Goal: Task Accomplishment & Management: Complete application form

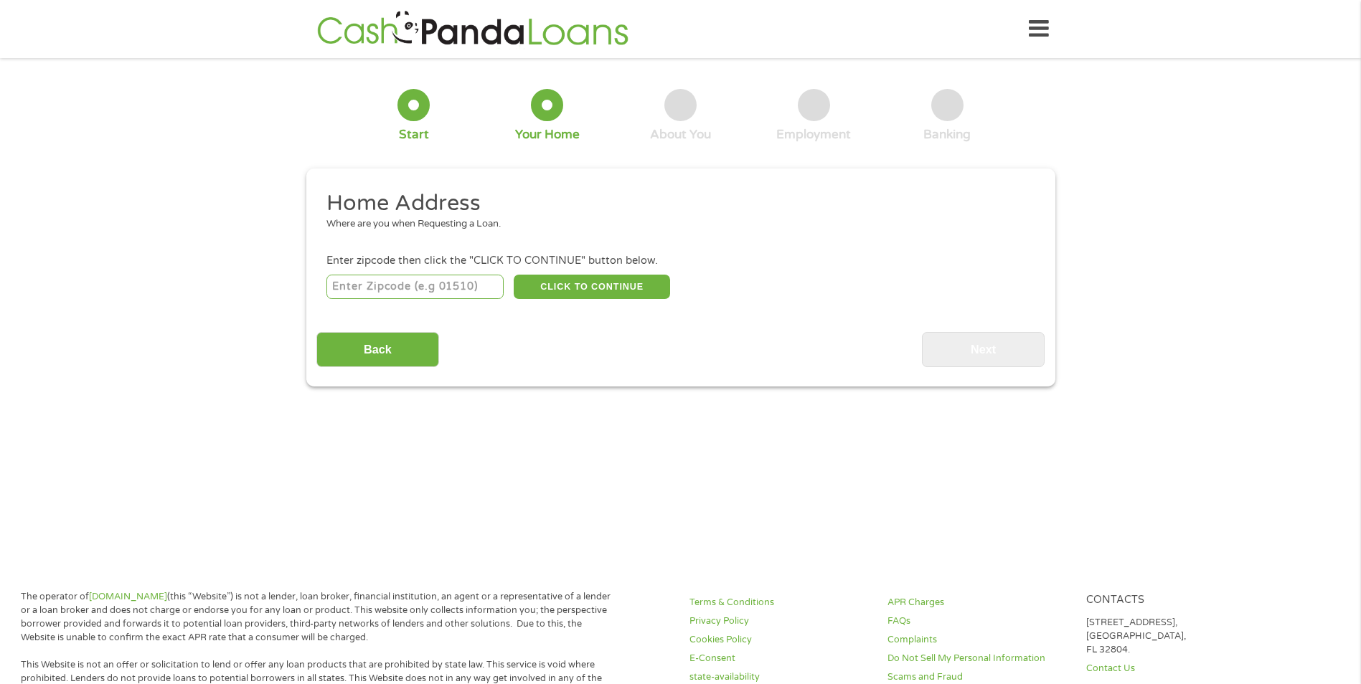
click at [389, 281] on input "number" at bounding box center [414, 287] width 177 height 24
type input "65301"
click at [552, 278] on button "CLICK TO CONTINUE" at bounding box center [592, 287] width 156 height 24
type input "65301"
type input "Sedalia"
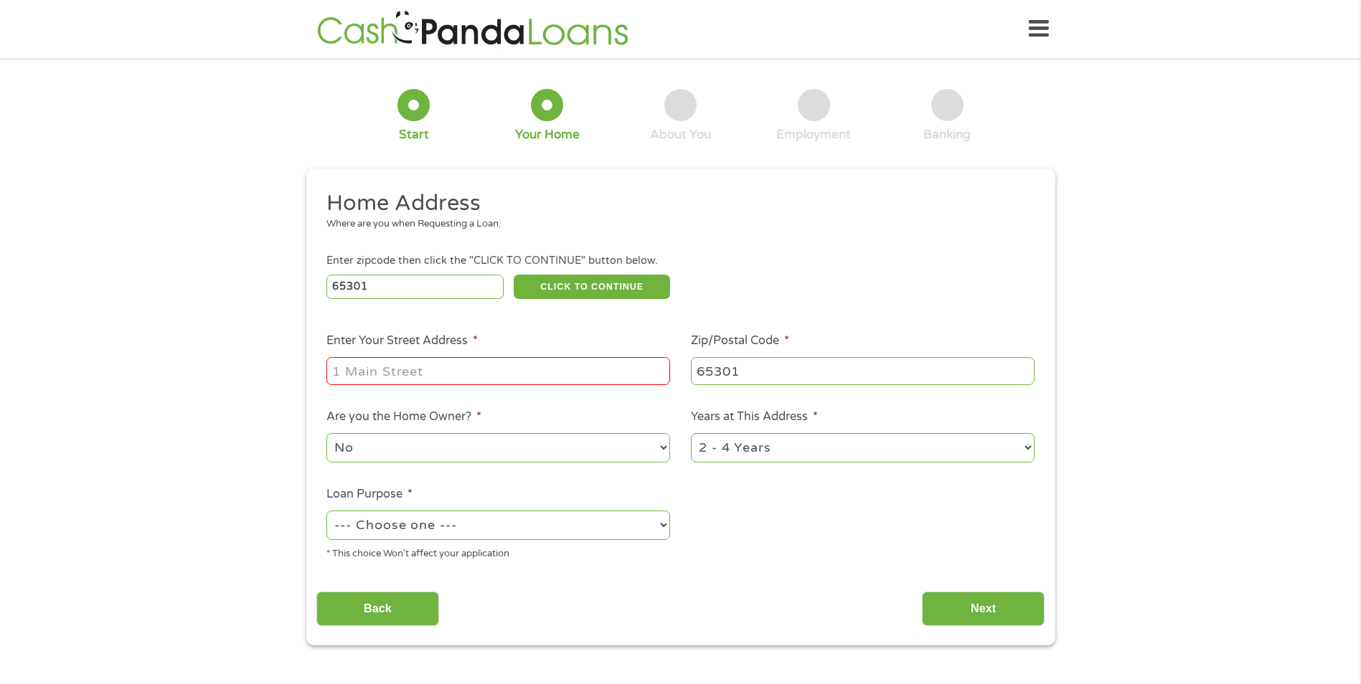
click at [432, 371] on input "Enter Your Street Address *" at bounding box center [498, 370] width 344 height 27
click at [244, 405] on div "1 Start 2 Your Home 3 About You 4 Employment 5 Banking 6 This field is hidden w…" at bounding box center [680, 356] width 1361 height 577
drag, startPoint x: 545, startPoint y: 373, endPoint x: 441, endPoint y: 371, distance: 104.0
click at [441, 371] on input "[STREET_ADDRESS]" at bounding box center [498, 370] width 344 height 27
type input "[STREET_ADDRESS]"
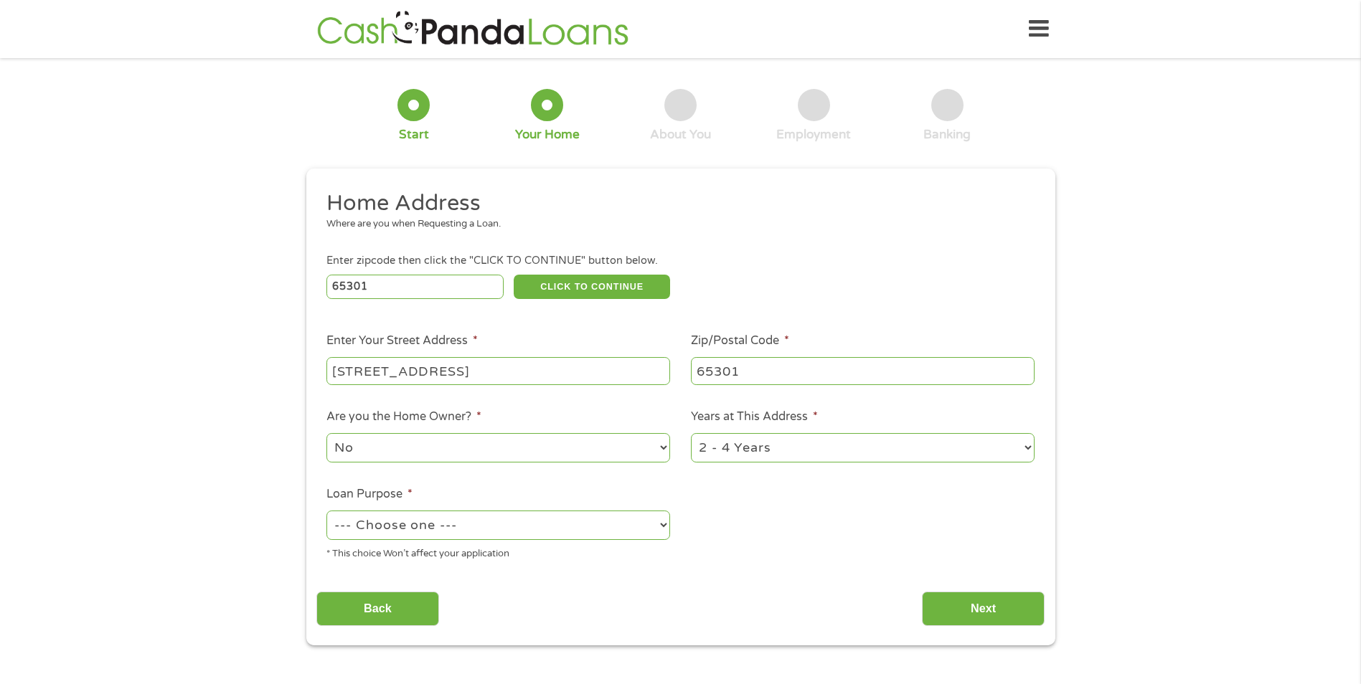
click at [245, 387] on div "1 Start 2 Your Home 3 About You 4 Employment 5 Banking 6 This field is hidden w…" at bounding box center [680, 356] width 1361 height 577
click at [367, 445] on select "No Yes" at bounding box center [498, 447] width 344 height 29
click at [477, 524] on select "--- Choose one --- Pay Bills Debt Consolidation Home Improvement Major Purchase…" at bounding box center [498, 525] width 344 height 29
select select "homeimprovement"
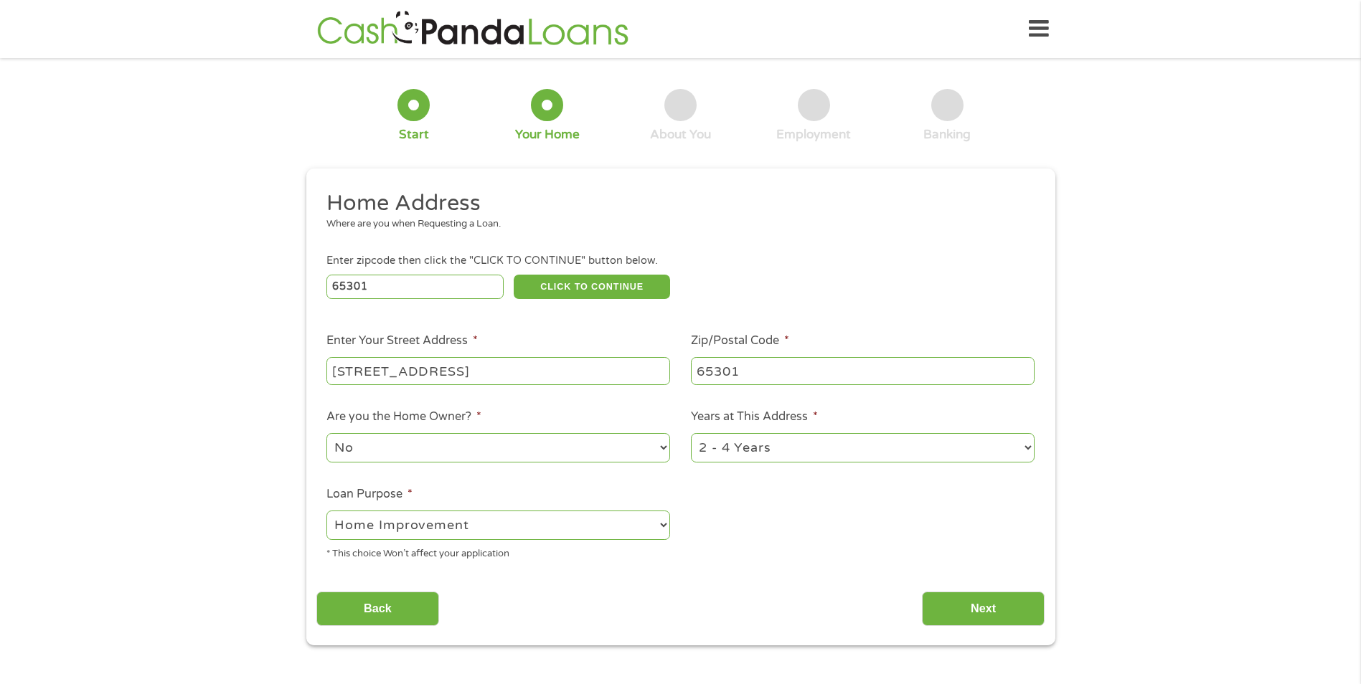
click at [326, 511] on select "--- Choose one --- Pay Bills Debt Consolidation Home Improvement Major Purchase…" at bounding box center [498, 525] width 344 height 29
click at [970, 607] on input "Next" at bounding box center [983, 609] width 123 height 35
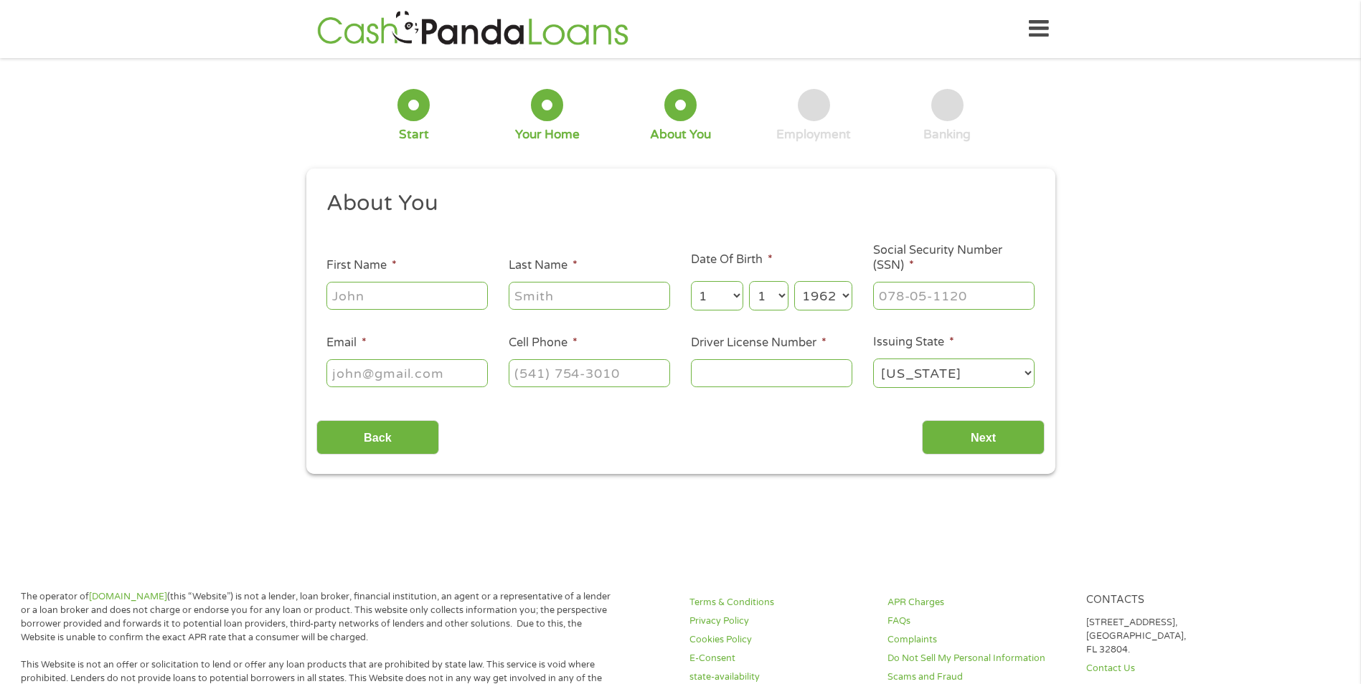
scroll to position [6, 6]
click at [429, 297] on input "First Name *" at bounding box center [406, 295] width 161 height 27
type input "[PERSON_NAME]"
click at [569, 295] on input "Last Name *" at bounding box center [589, 295] width 161 height 27
type input "[PERSON_NAME]"
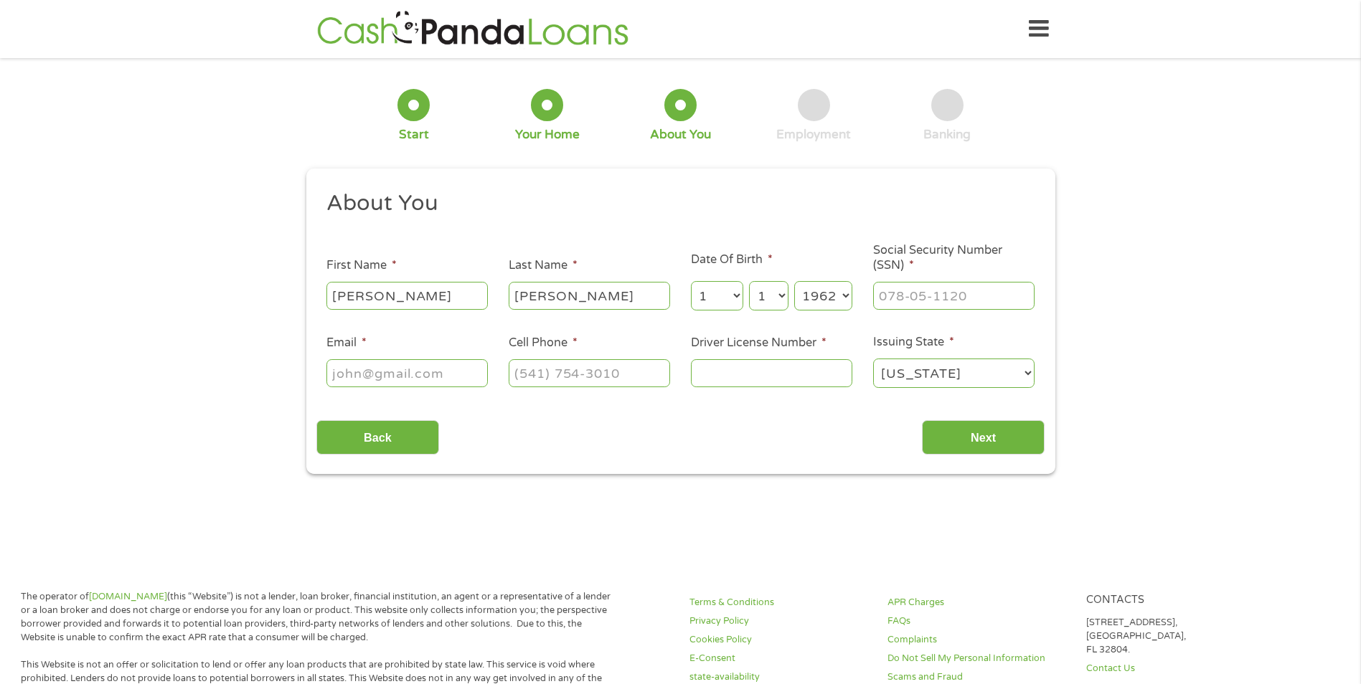
select select "2"
select select "11"
select select "1939"
type input "[EMAIL_ADDRESS][DOMAIN_NAME]"
type input "[PHONE_NUMBER]"
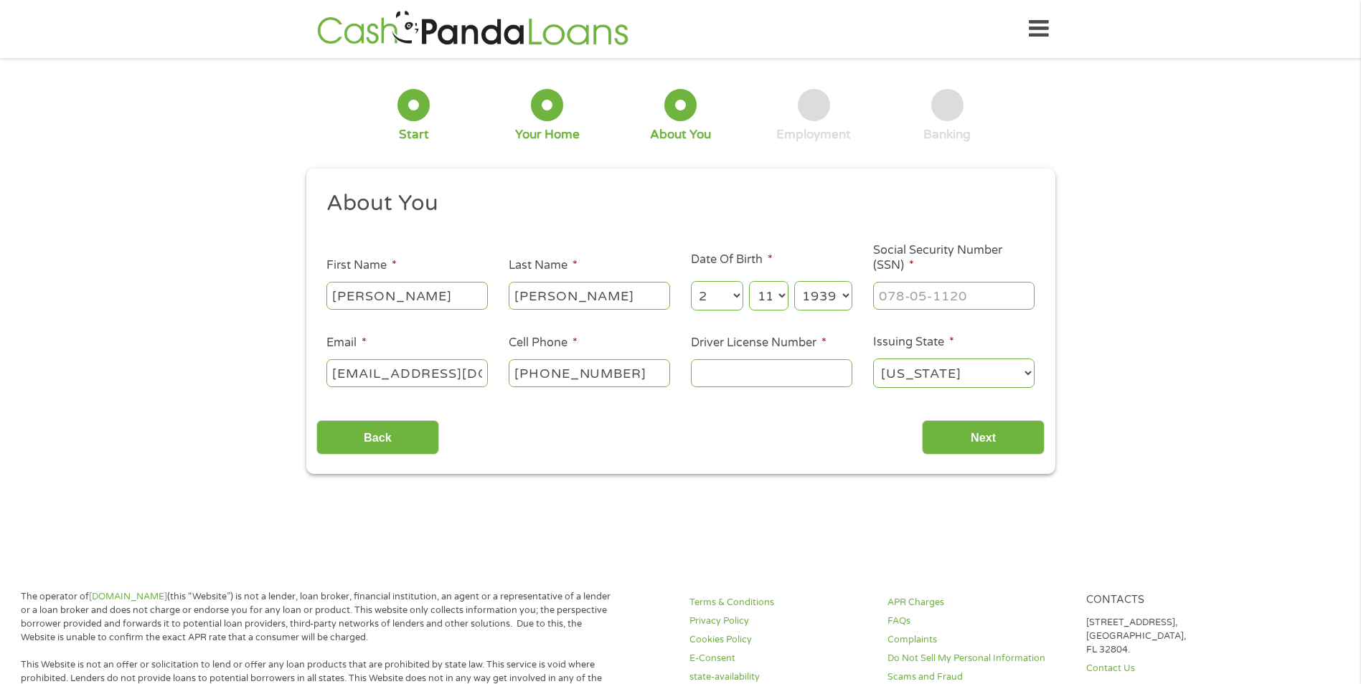
click at [731, 305] on select "Month 1 2 3 4 5 6 7 8 9 10 11 12" at bounding box center [717, 295] width 52 height 29
select select "1"
click at [691, 281] on select "Month 1 2 3 4 5 6 7 8 9 10 11 12" at bounding box center [717, 295] width 52 height 29
click at [775, 293] on select "Day 1 2 3 4 5 6 7 8 9 10 11 12 13 14 15 16 17 18 19 20 21 22 23 24 25 26 27 28 …" at bounding box center [768, 295] width 39 height 29
select select "1"
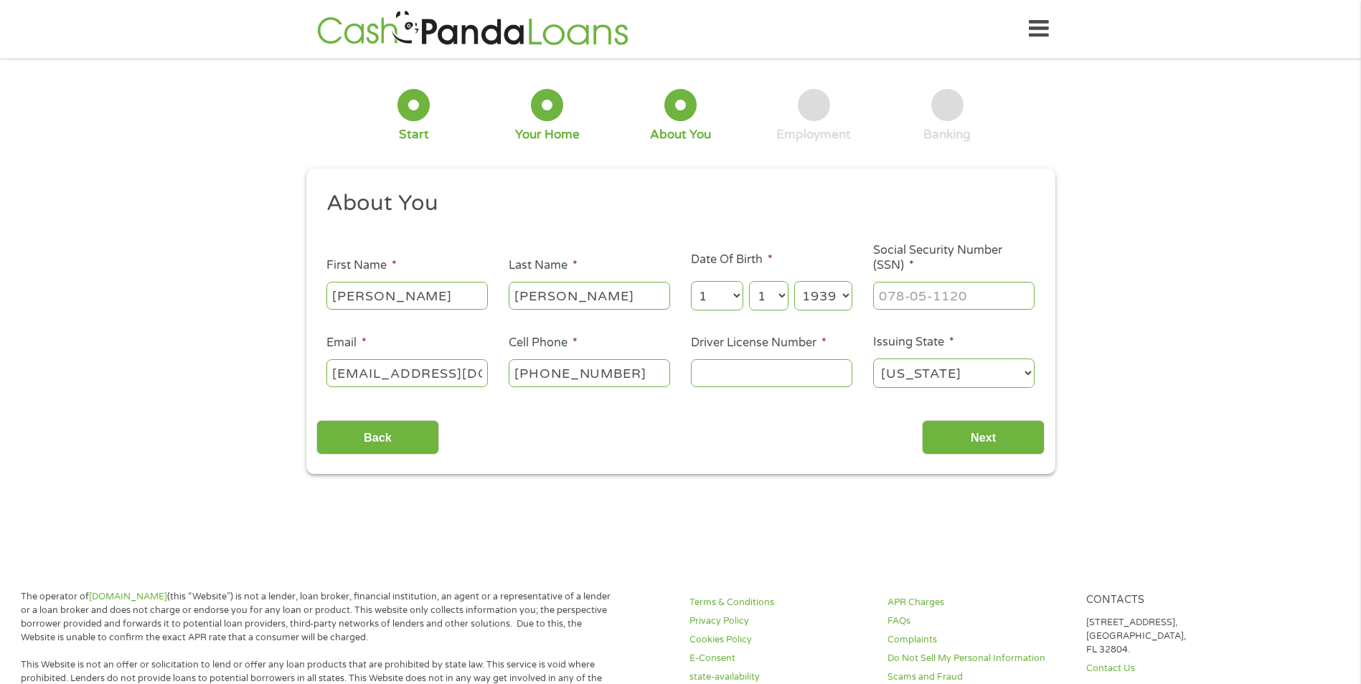
click at [749, 281] on select "Day 1 2 3 4 5 6 7 8 9 10 11 12 13 14 15 16 17 18 19 20 21 22 23 24 25 26 27 28 …" at bounding box center [768, 295] width 39 height 29
click at [816, 298] on select "Year [DATE] 2006 2005 2004 2003 2002 2001 2000 1999 1998 1997 1996 1995 1994 19…" at bounding box center [823, 295] width 58 height 29
select select "1962"
click at [794, 281] on select "Year [DATE] 2006 2005 2004 2003 2002 2001 2000 1999 1998 1997 1996 1995 1994 19…" at bounding box center [823, 295] width 58 height 29
click at [882, 296] on input "___-__-____" at bounding box center [953, 295] width 161 height 27
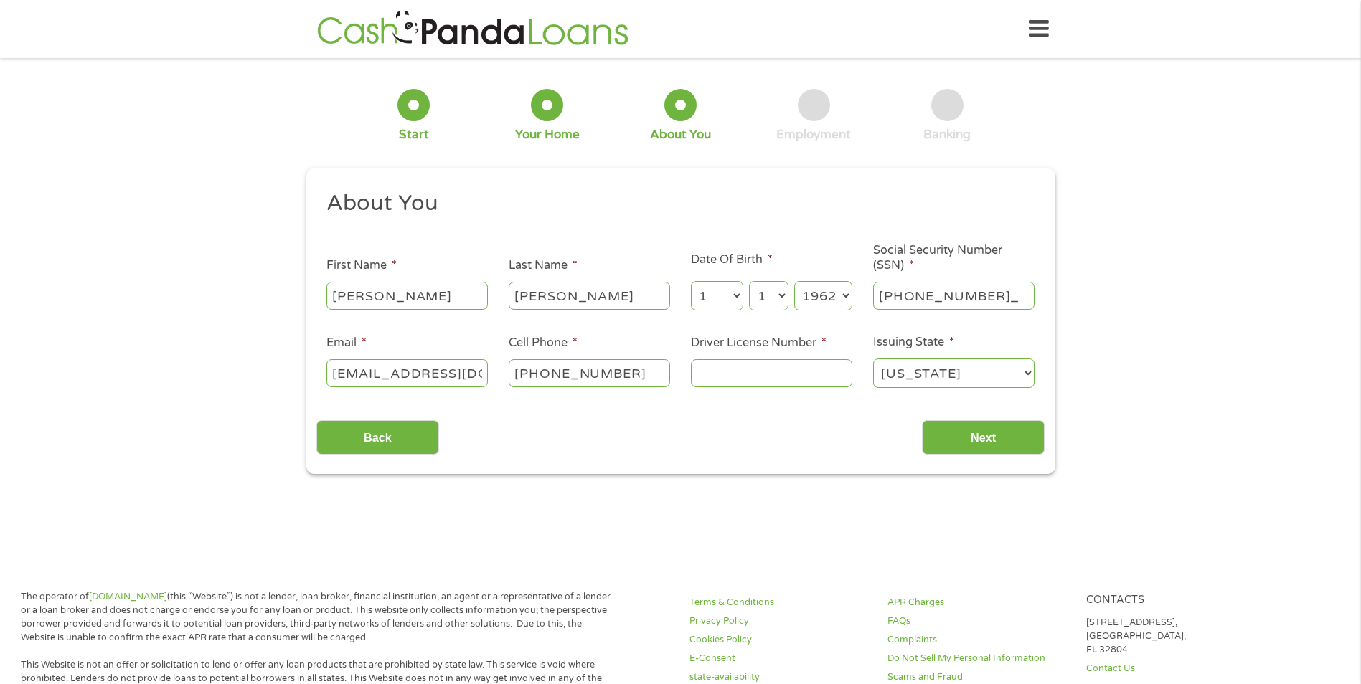
type input "494-74-5662"
click at [628, 375] on input "[PHONE_NUMBER]" at bounding box center [589, 372] width 161 height 27
type input "[PHONE_NUMBER]"
click at [709, 372] on input "Driver License Number *" at bounding box center [771, 372] width 161 height 27
type input "T981570538"
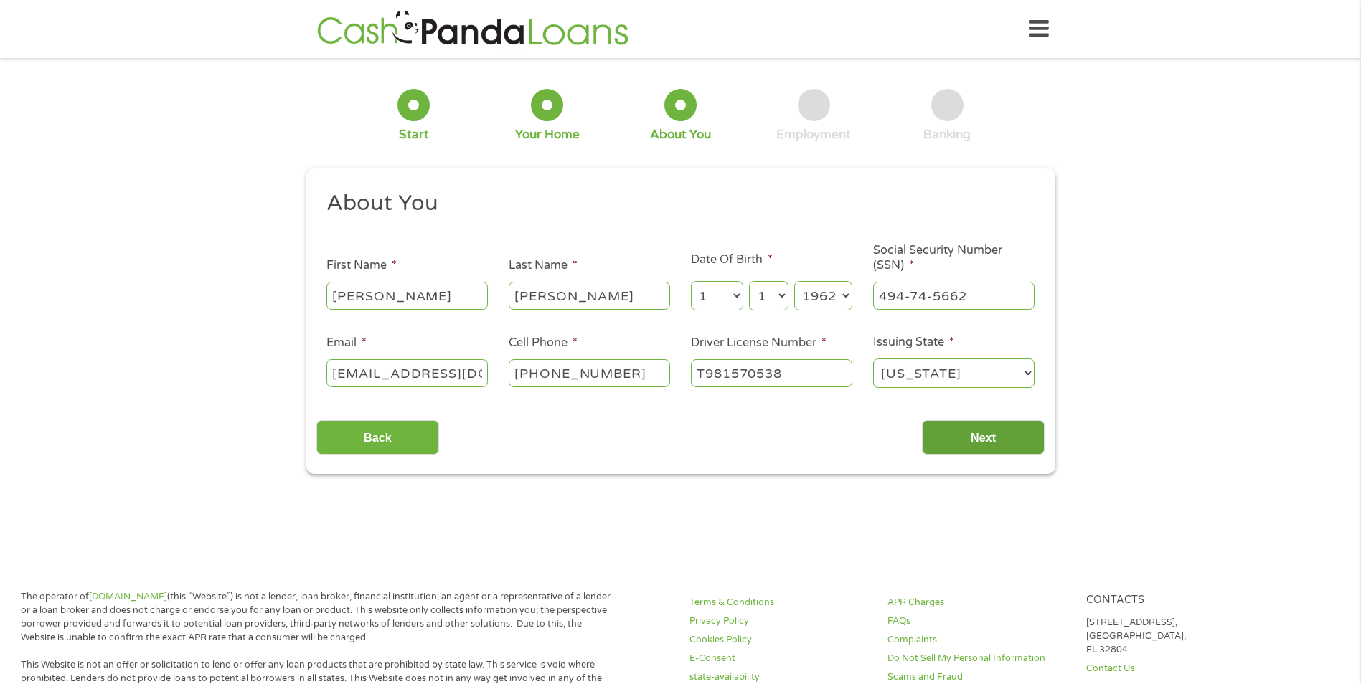
click at [943, 422] on input "Next" at bounding box center [983, 437] width 123 height 35
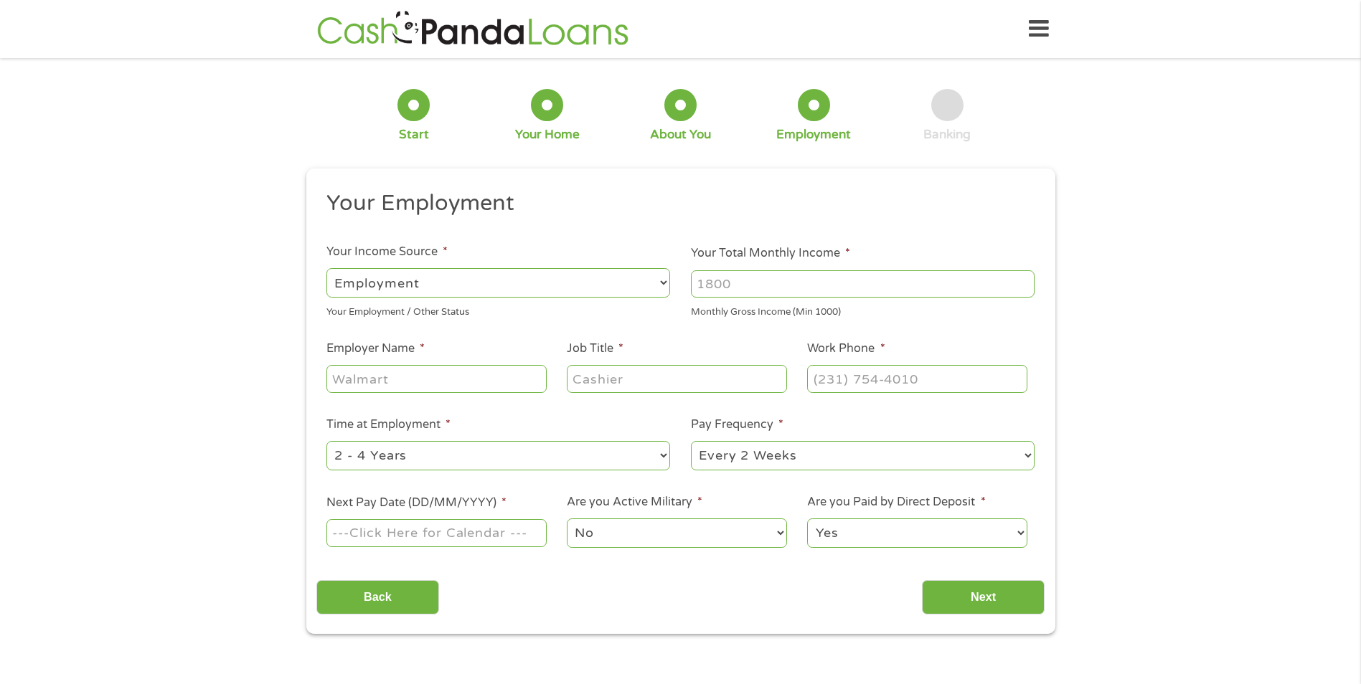
click at [447, 284] on select "--- Choose one --- Employment [DEMOGRAPHIC_DATA] Benefits" at bounding box center [498, 282] width 344 height 29
select select "benefits"
click at [326, 268] on select "--- Choose one --- Employment [DEMOGRAPHIC_DATA] Benefits" at bounding box center [498, 282] width 344 height 29
type input "Other"
type input "[PHONE_NUMBER]"
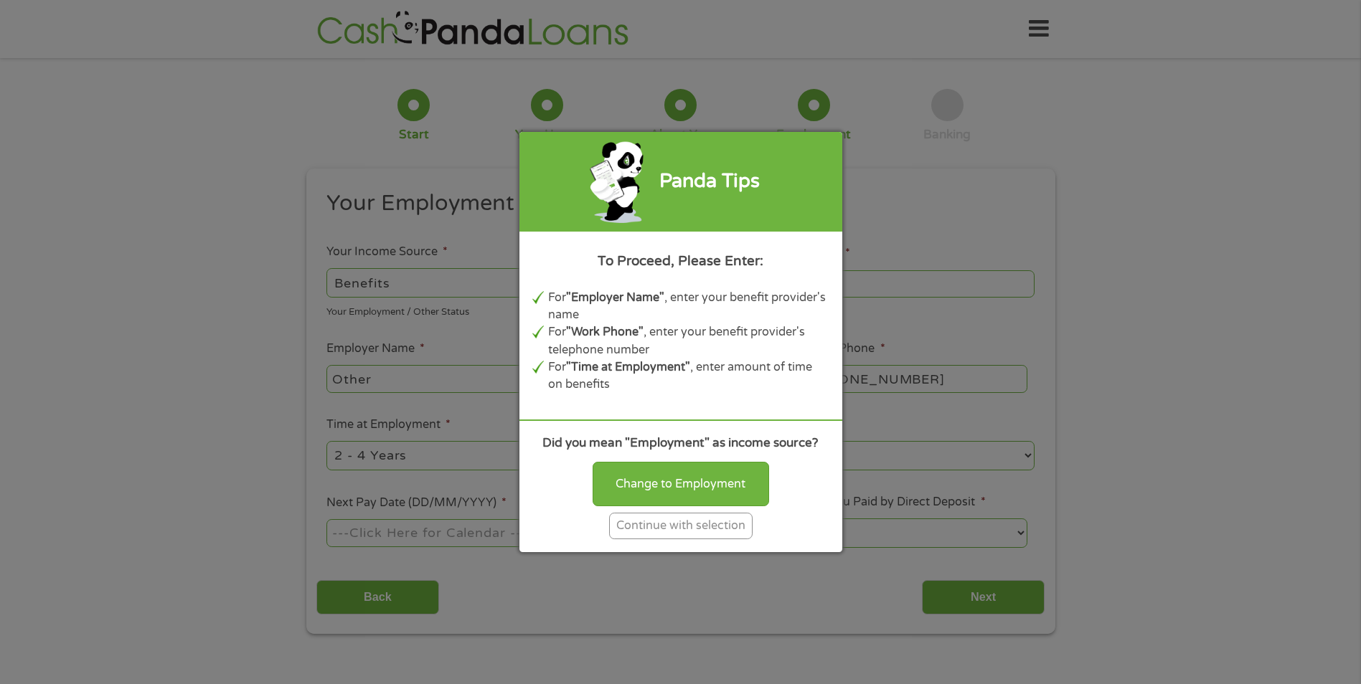
click at [651, 525] on div "Continue with selection" at bounding box center [680, 526] width 143 height 27
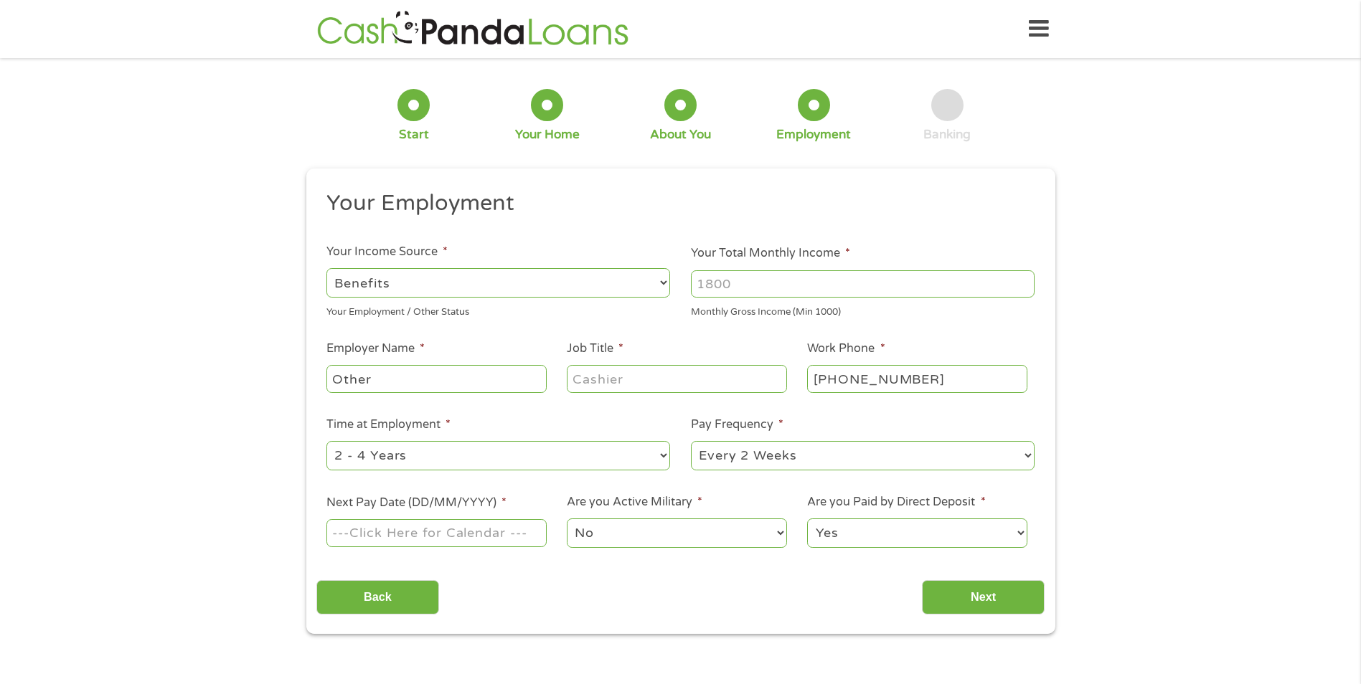
click at [758, 279] on input "Your Total Monthly Income *" at bounding box center [863, 283] width 344 height 27
type input "1684"
click at [376, 380] on input "Other" at bounding box center [435, 378] width 219 height 27
drag, startPoint x: 376, startPoint y: 380, endPoint x: 308, endPoint y: 378, distance: 68.2
click at [308, 378] on div "This field is hidden when viewing the form gclid EAIaIQobChMI26mD2u2CjwMVzivUAR…" at bounding box center [680, 401] width 749 height 465
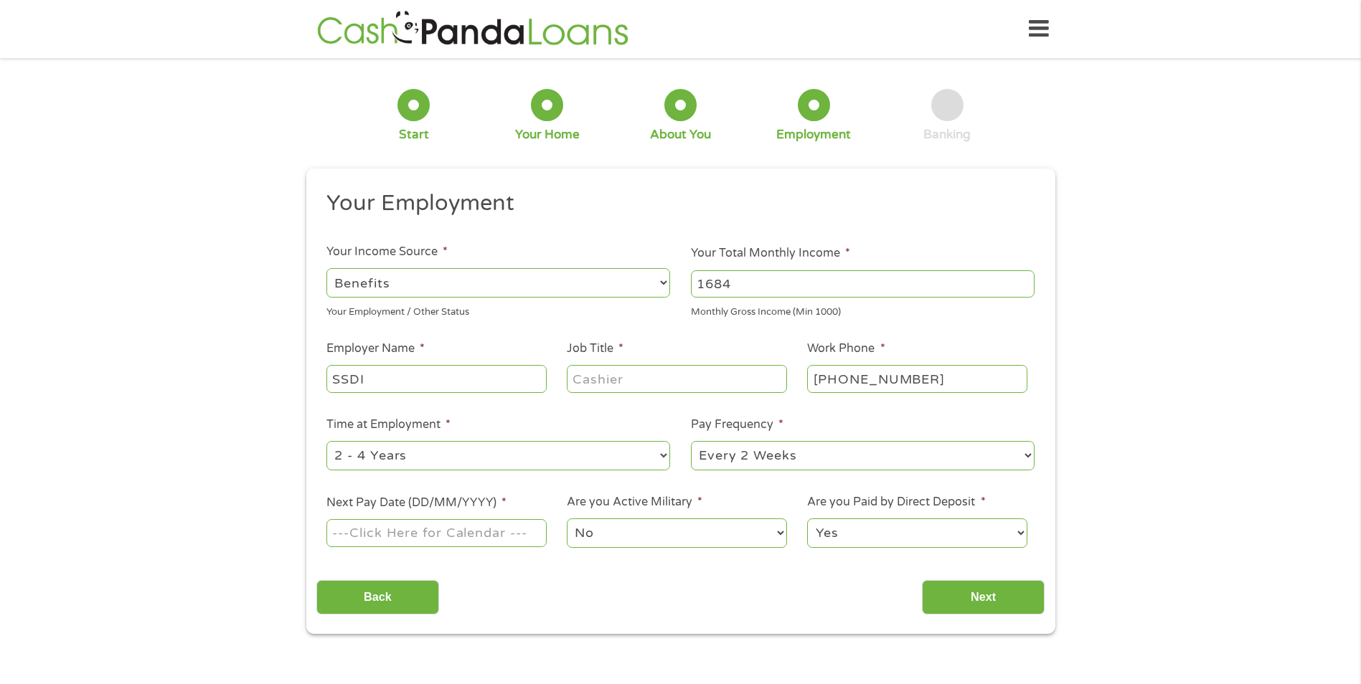
type input "SSDI"
click at [598, 374] on input "Job Title *" at bounding box center [676, 378] width 219 height 27
type input "DISABILITY"
click at [454, 458] on select "--- Choose one --- 1 Year or less 1 - 2 Years 2 - 4 Years Over 4 Years" at bounding box center [498, 455] width 344 height 29
select select "60months"
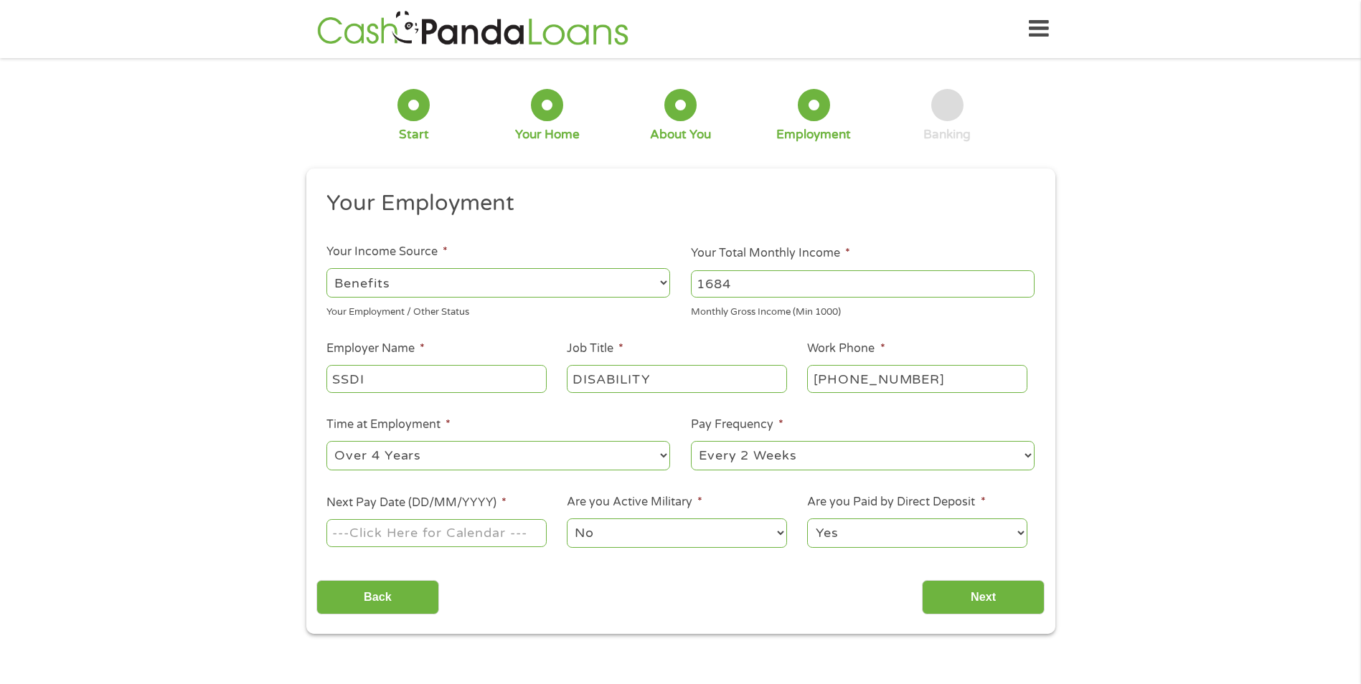
click at [326, 441] on select "--- Choose one --- 1 Year or less 1 - 2 Years 2 - 4 Years Over 4 Years" at bounding box center [498, 455] width 344 height 29
click at [838, 458] on select "--- Choose one --- Every 2 Weeks Every Week Monthly Semi-Monthly" at bounding box center [863, 455] width 344 height 29
select select "monthly"
click at [691, 441] on select "--- Choose one --- Every 2 Weeks Every Week Monthly Semi-Monthly" at bounding box center [863, 455] width 344 height 29
click at [239, 530] on div "1 Start 2 Your Home 3 About You 4 Employment 5 Banking 6 This field is hidden w…" at bounding box center [680, 351] width 1361 height 566
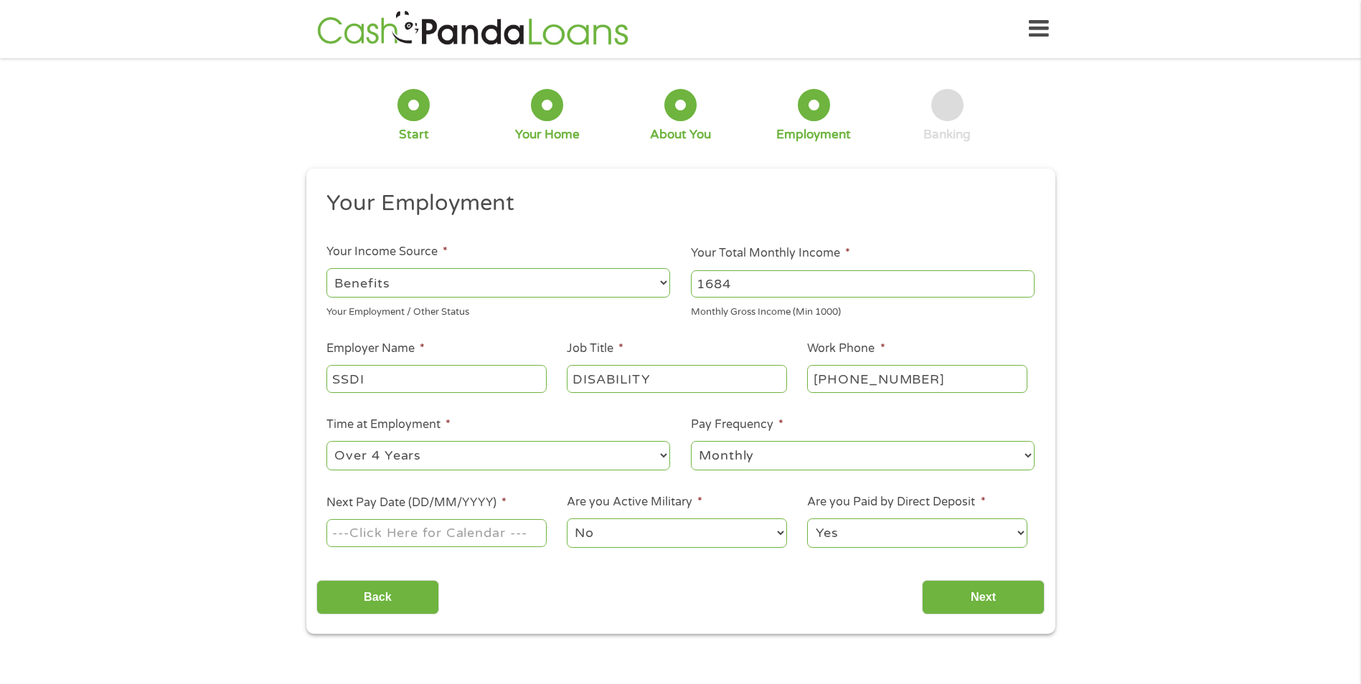
click at [364, 535] on input "Next Pay Date (DD/MM/YYYY) *" at bounding box center [435, 532] width 219 height 27
type input "[DATE]"
click at [447, 534] on input "[DATE]" at bounding box center [435, 532] width 219 height 27
click at [151, 445] on div "1 Start 2 Your Home 3 About You 4 Employment 5 Banking 6 This field is hidden w…" at bounding box center [680, 351] width 1361 height 566
click at [976, 600] on input "Next" at bounding box center [983, 597] width 123 height 35
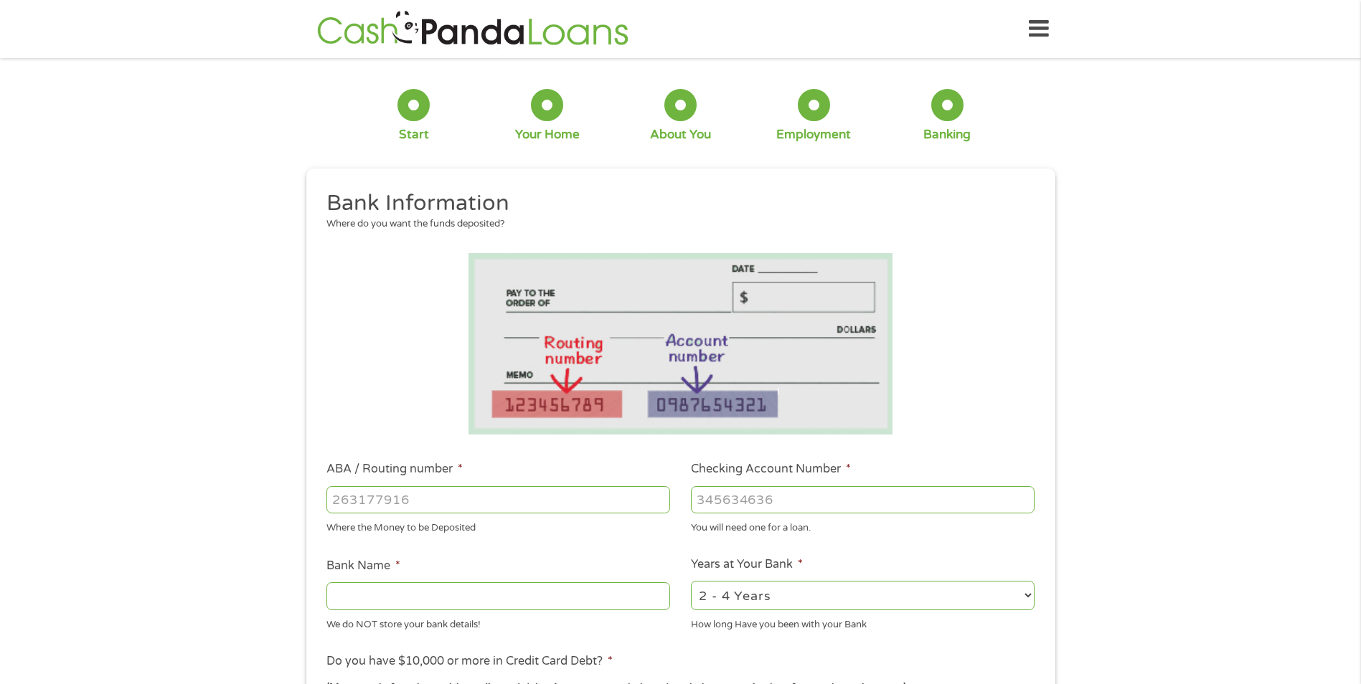
click at [367, 496] on input "ABA / Routing number *" at bounding box center [498, 499] width 344 height 27
type input "031101279"
type input "THE BANCORP BANK"
type input "031101279"
click at [743, 499] on input "Checking Account Number *" at bounding box center [863, 499] width 344 height 27
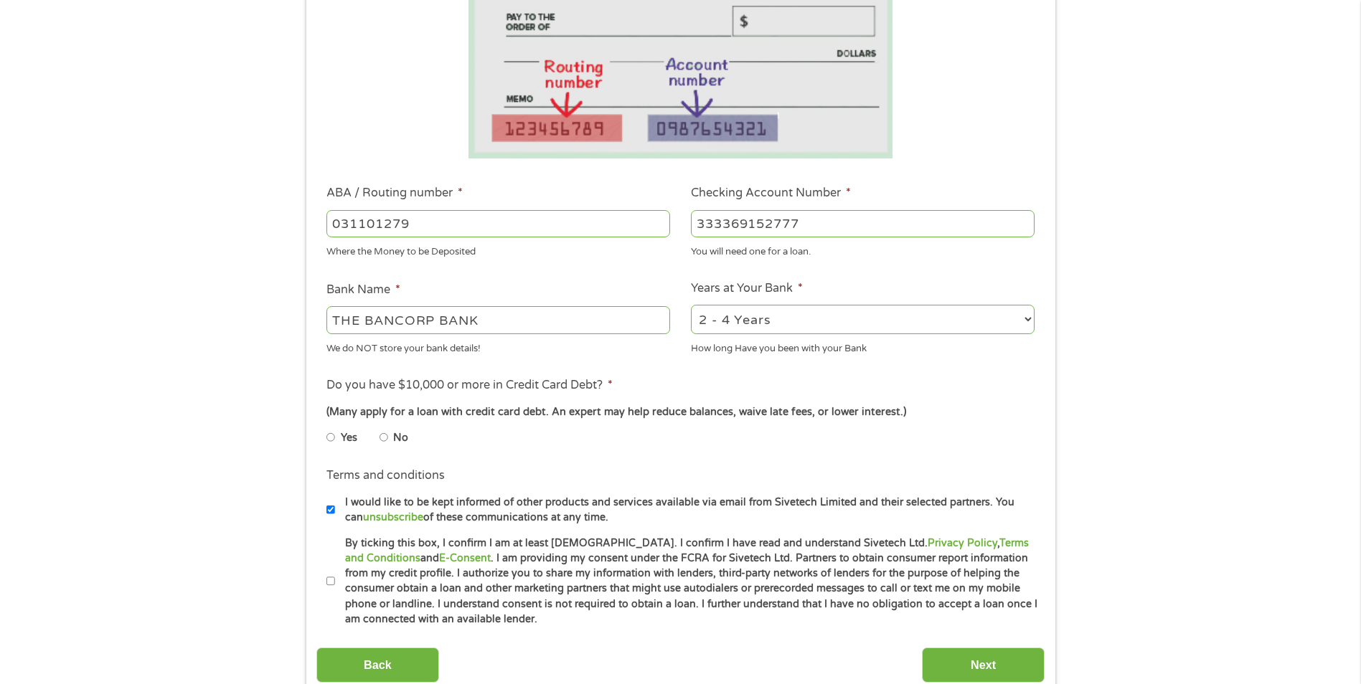
scroll to position [287, 0]
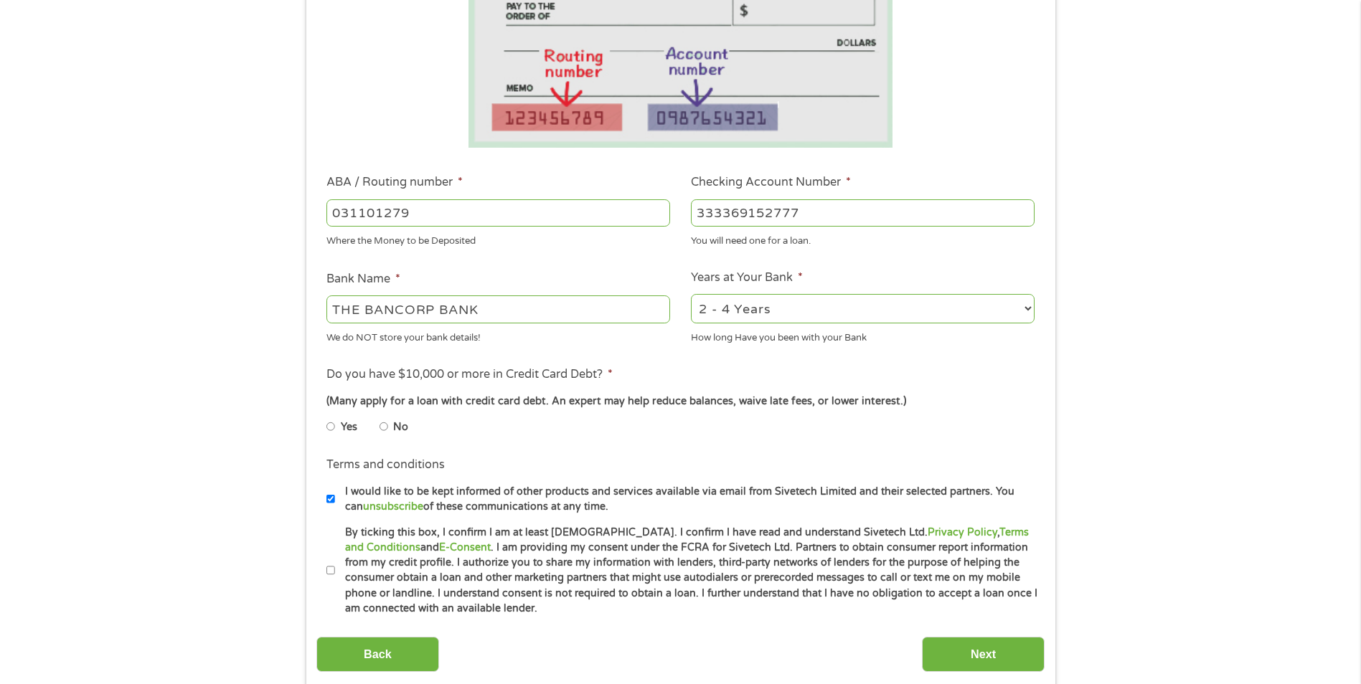
type input "333369152777"
click at [383, 425] on input "No" at bounding box center [383, 426] width 9 height 23
radio input "true"
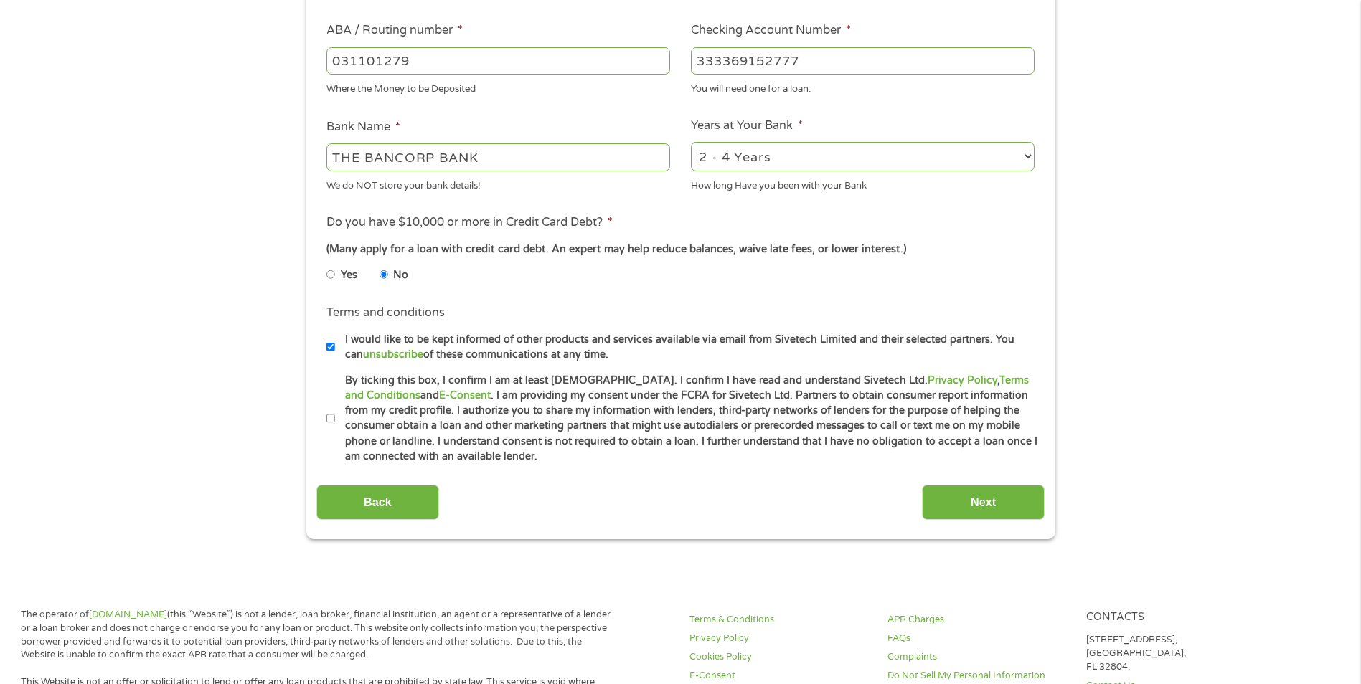
scroll to position [502, 0]
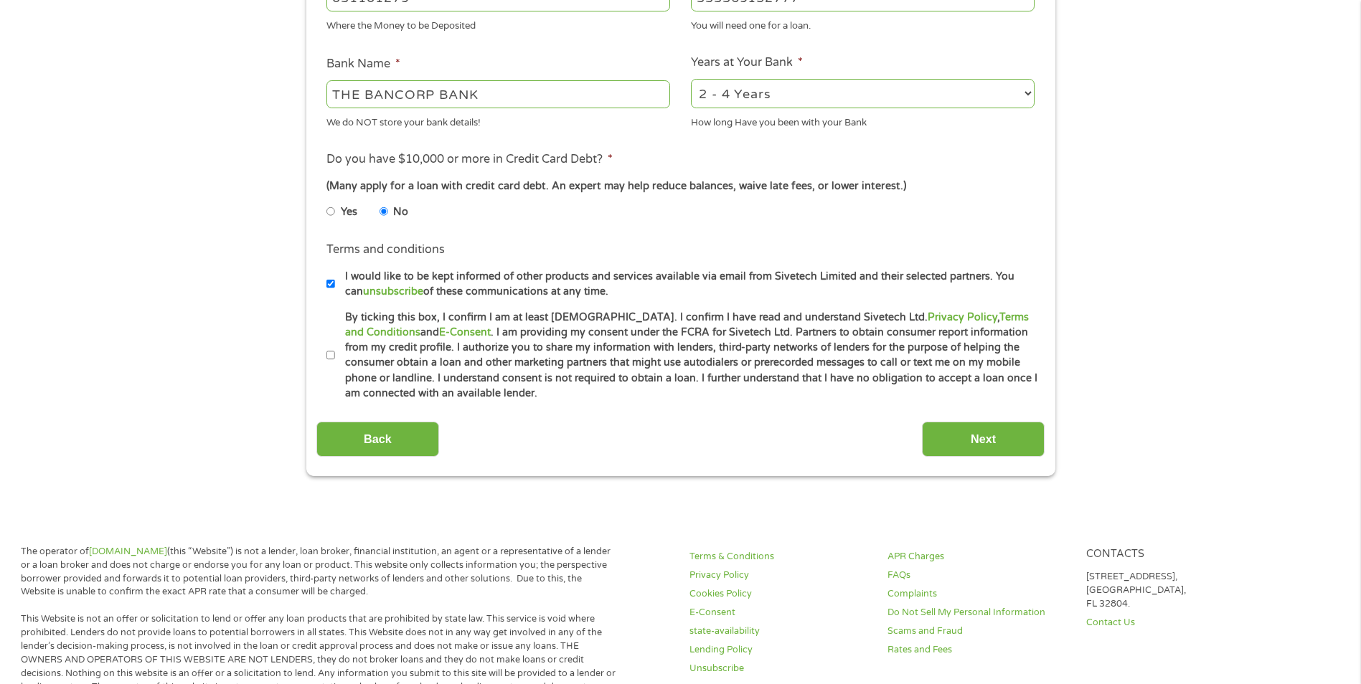
click at [331, 357] on input "By ticking this box, I confirm I am at least [DEMOGRAPHIC_DATA]. I confirm I ha…" at bounding box center [330, 355] width 9 height 23
checkbox input "true"
click at [965, 435] on input "Next" at bounding box center [983, 439] width 123 height 35
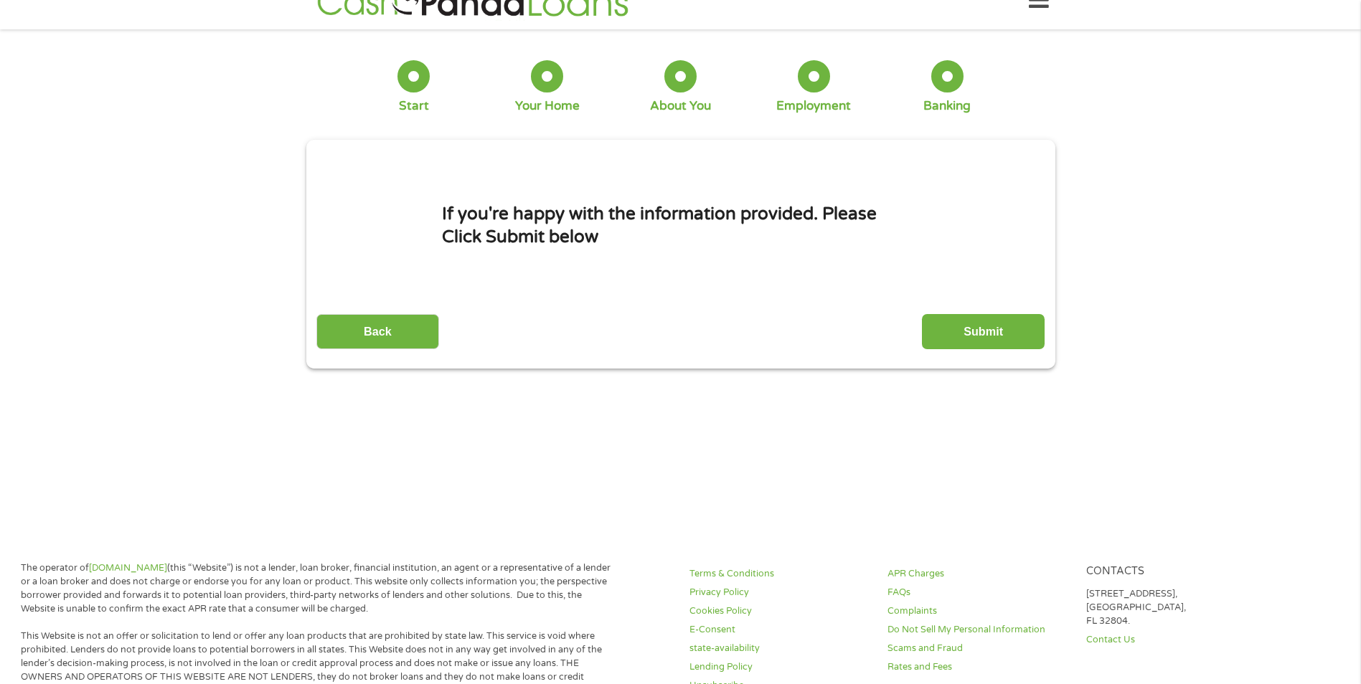
scroll to position [0, 0]
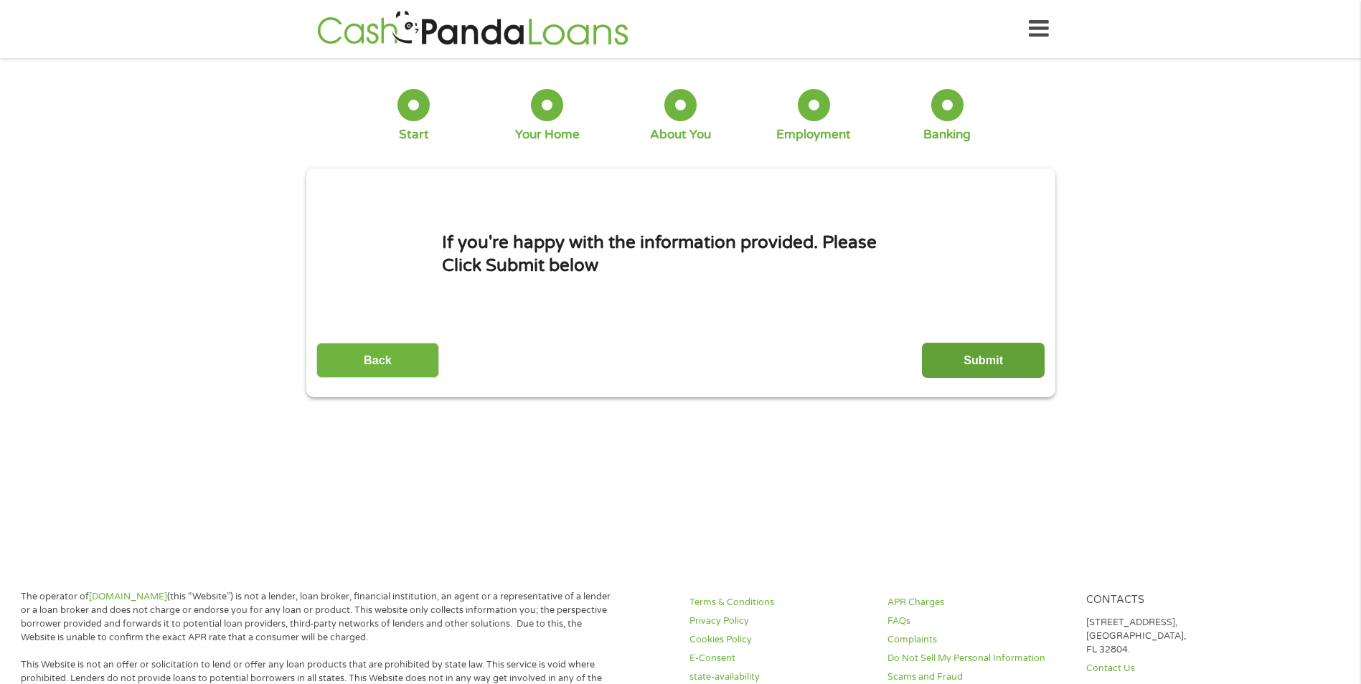
click at [992, 359] on input "Submit" at bounding box center [983, 360] width 123 height 35
